Goal: Obtain resource: Download file/media

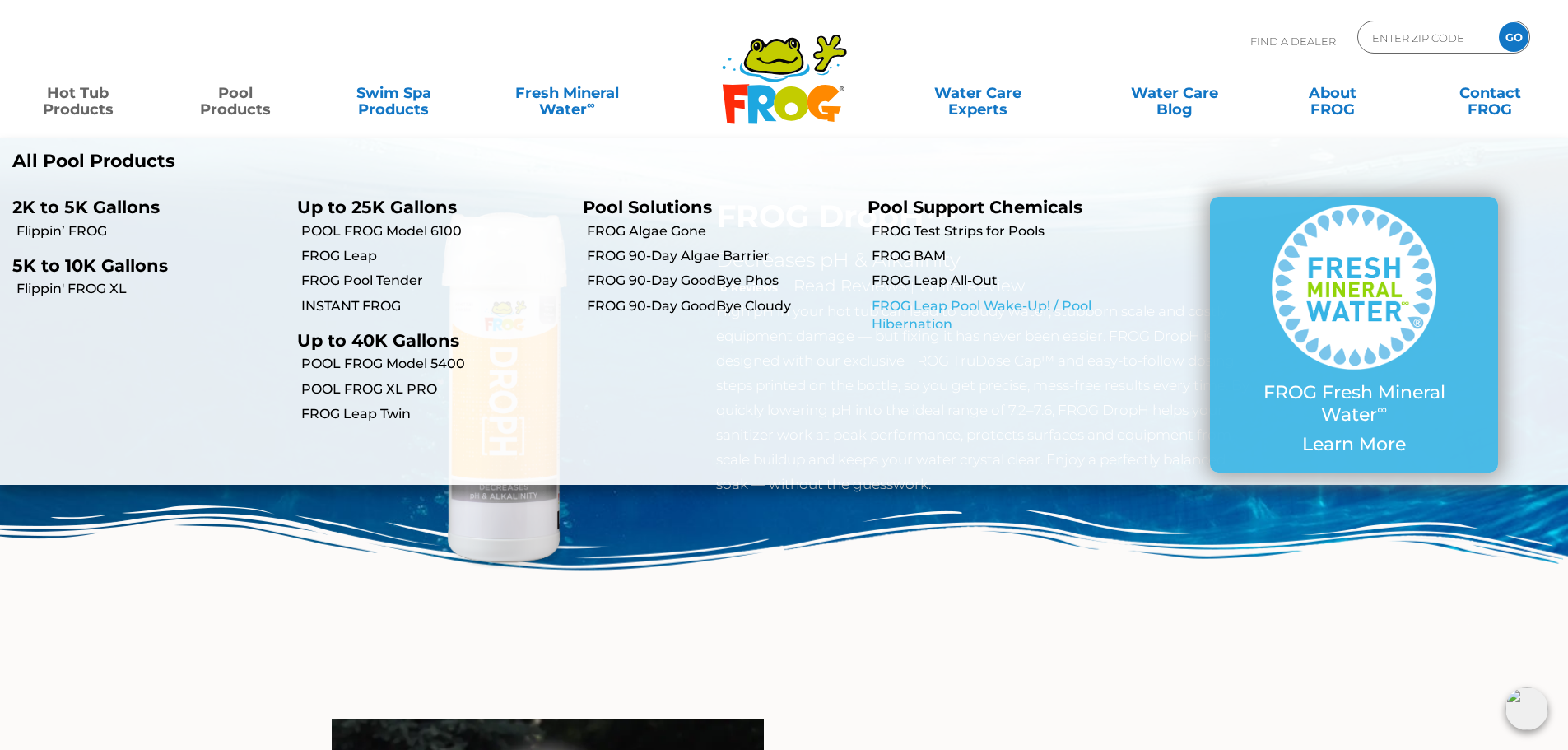
click at [969, 314] on link "FROG Leap Pool Wake-Up! / Pool Hibernation" at bounding box center [1006, 316] width 268 height 37
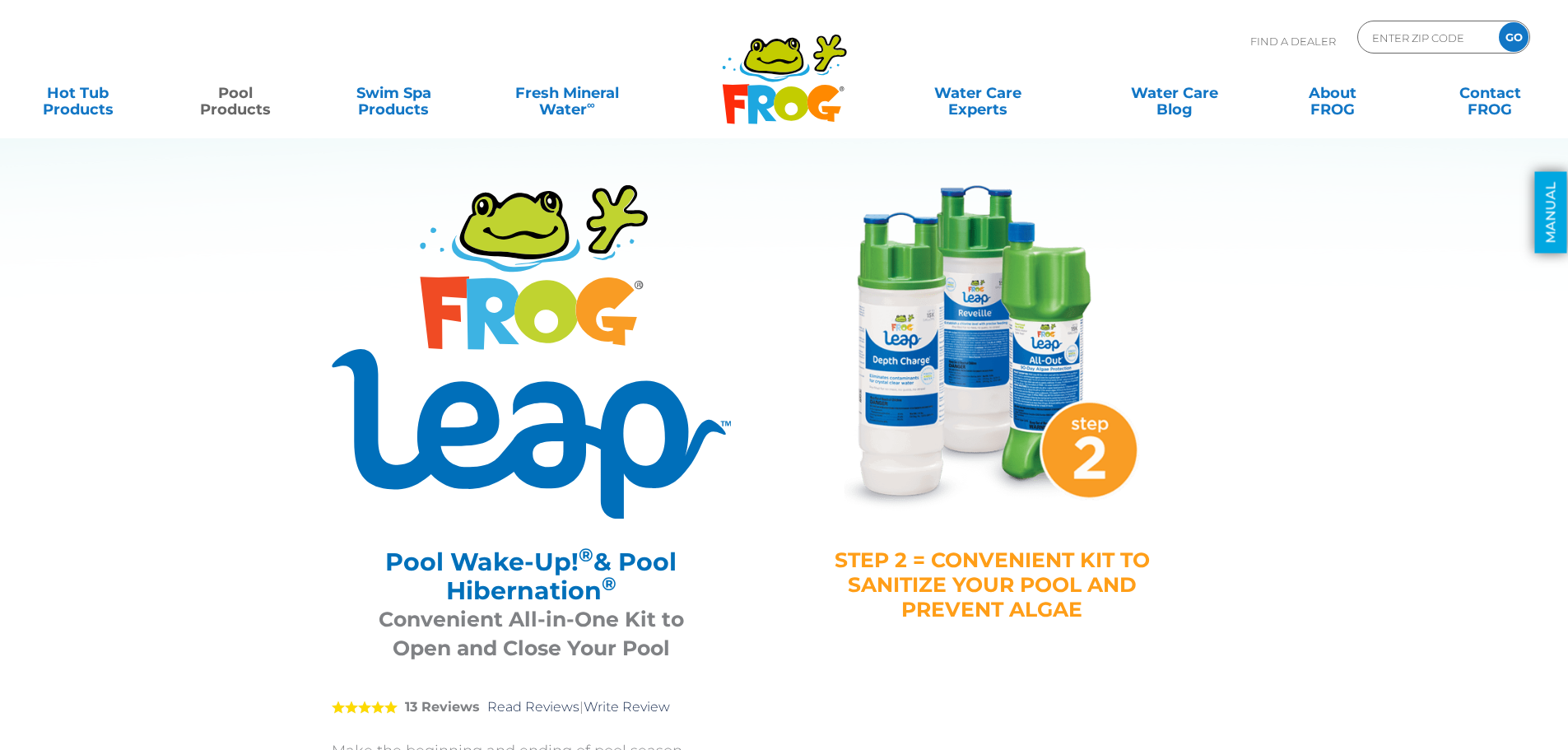
click at [1550, 210] on link "MANUAL" at bounding box center [1551, 213] width 32 height 82
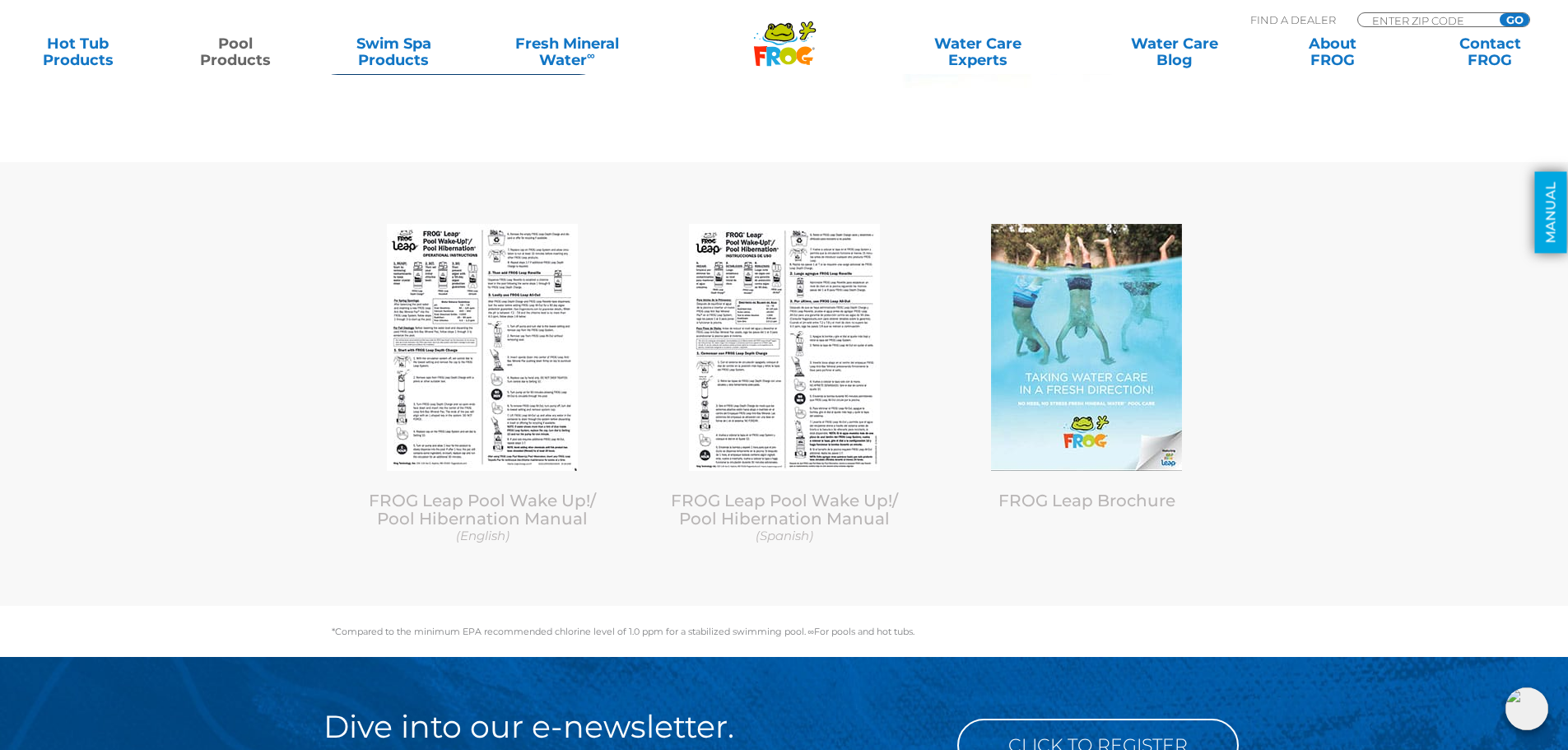
scroll to position [7602, 0]
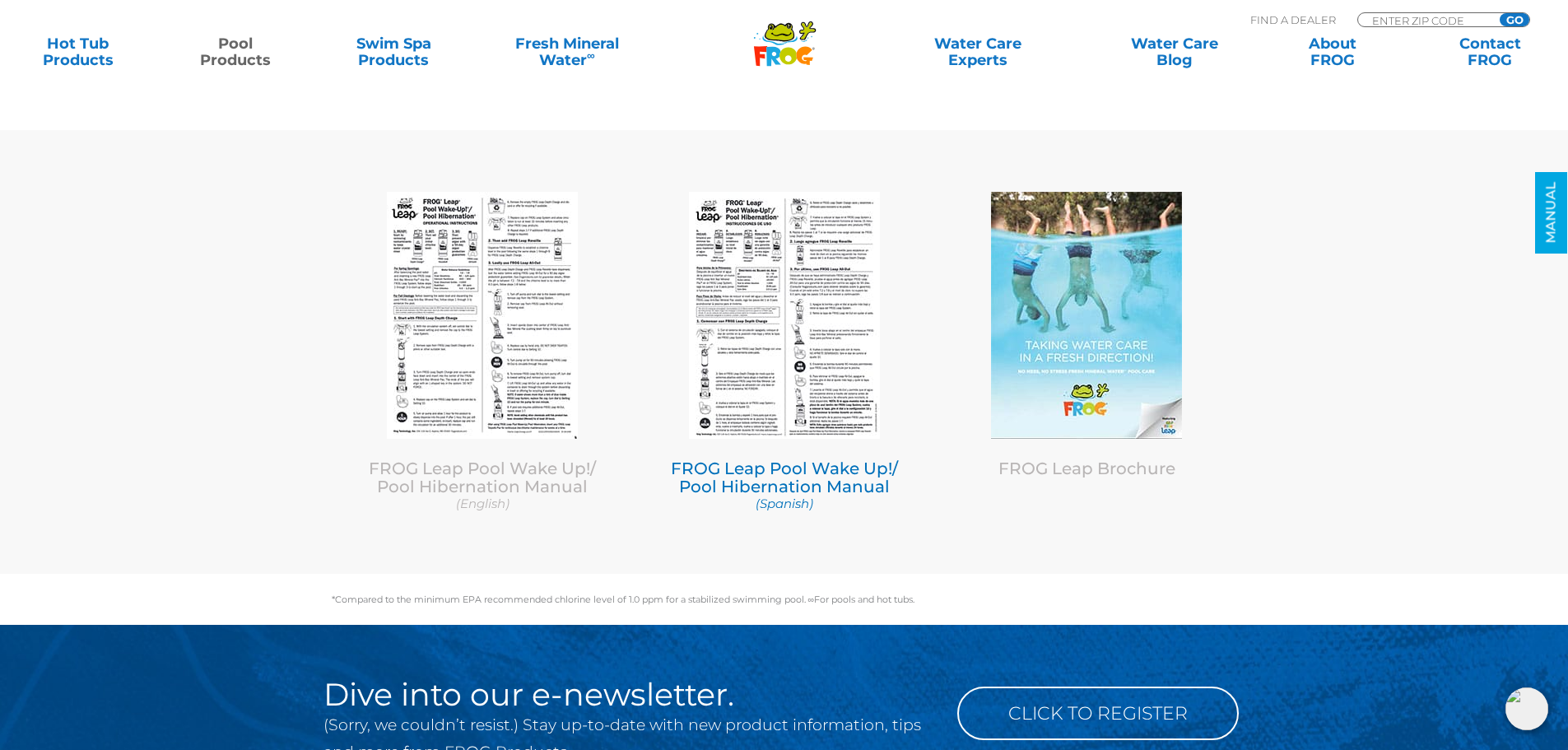
click at [747, 269] on img at bounding box center [784, 316] width 191 height 247
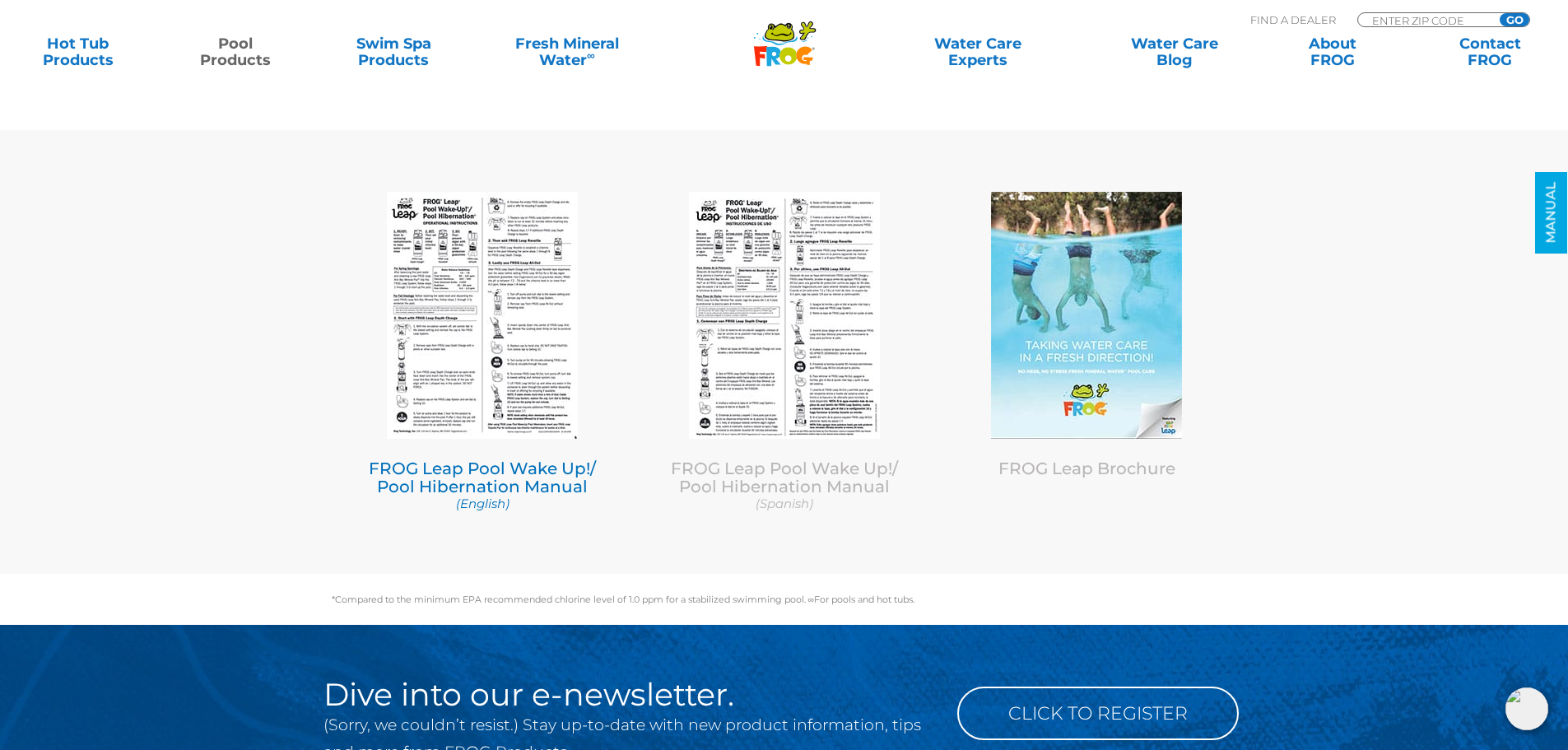
click at [509, 326] on img at bounding box center [482, 316] width 191 height 247
